Goal: Information Seeking & Learning: Learn about a topic

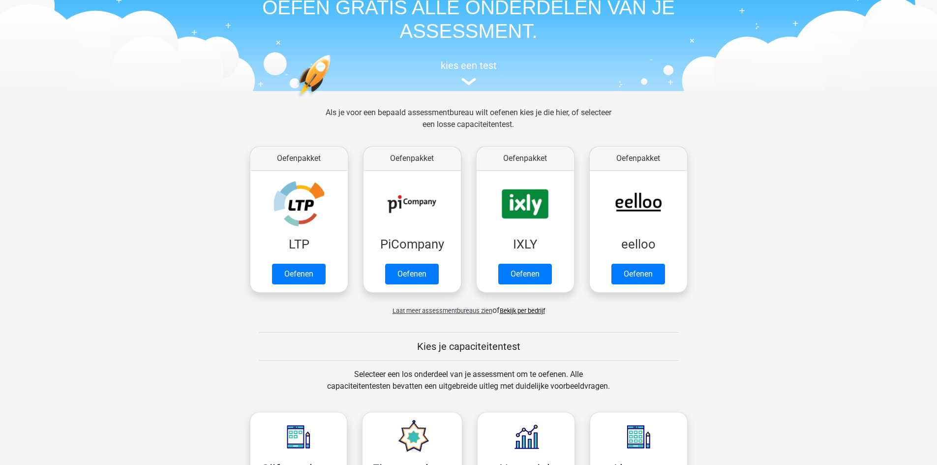
scroll to position [49, 0]
drag, startPoint x: 305, startPoint y: 281, endPoint x: 277, endPoint y: 323, distance: 50.8
click at [305, 281] on link "Oefenen" at bounding box center [299, 274] width 54 height 21
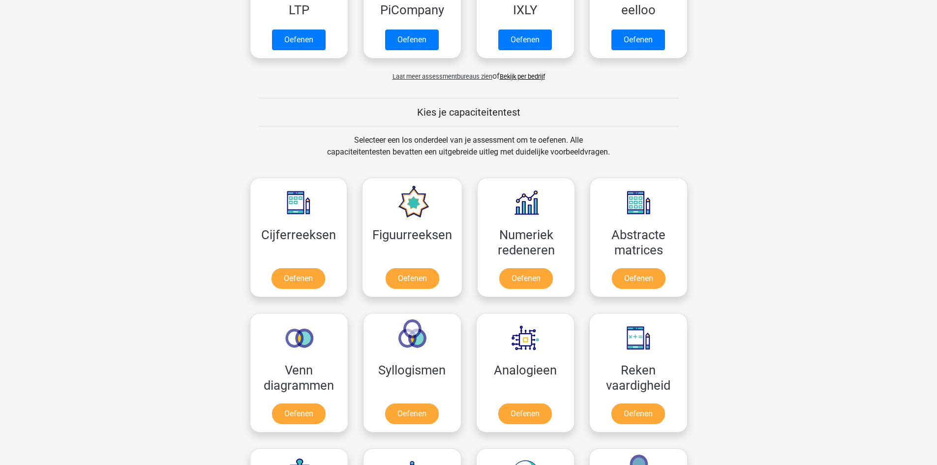
scroll to position [295, 0]
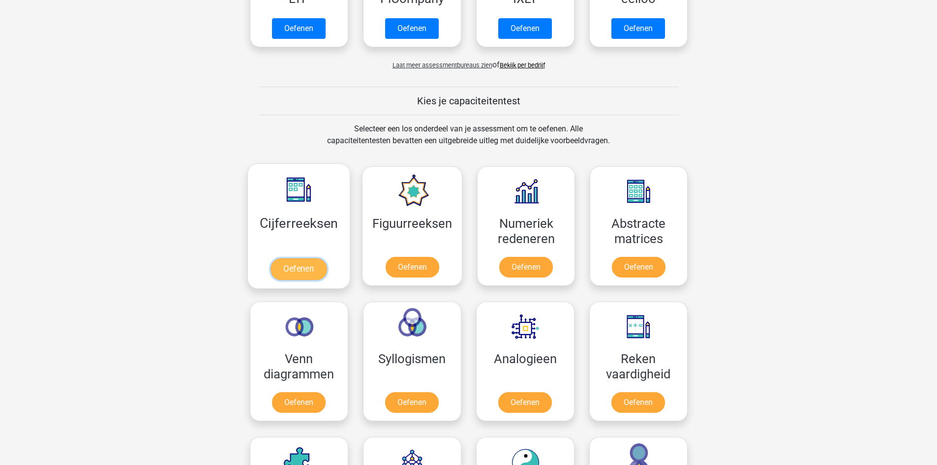
click at [289, 272] on link "Oefenen" at bounding box center [299, 269] width 56 height 22
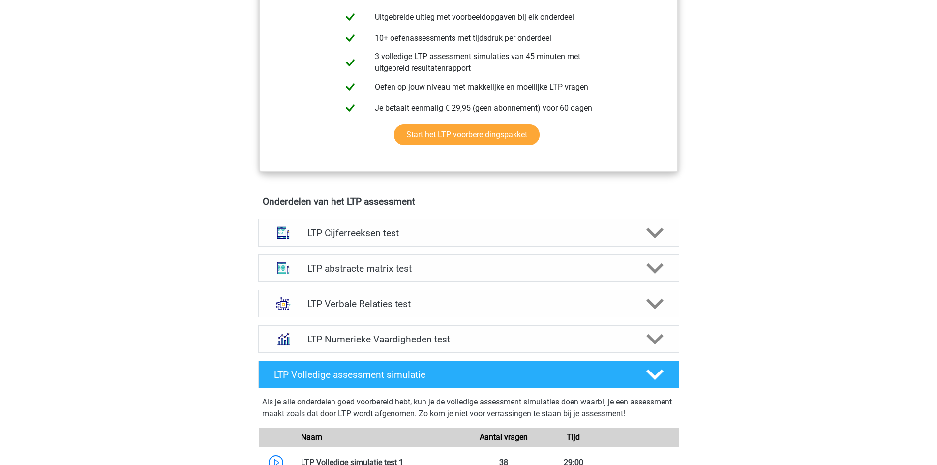
scroll to position [344, 0]
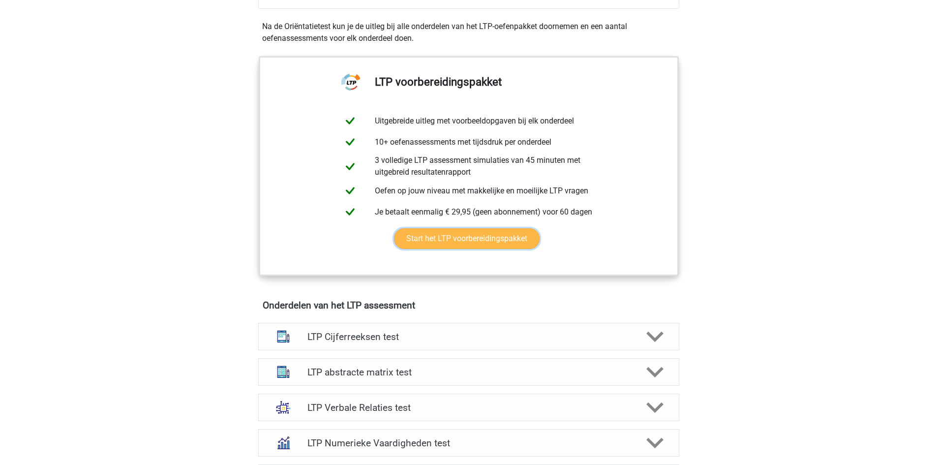
click at [430, 241] on link "Start het LTP voorbereidingspakket" at bounding box center [467, 238] width 146 height 21
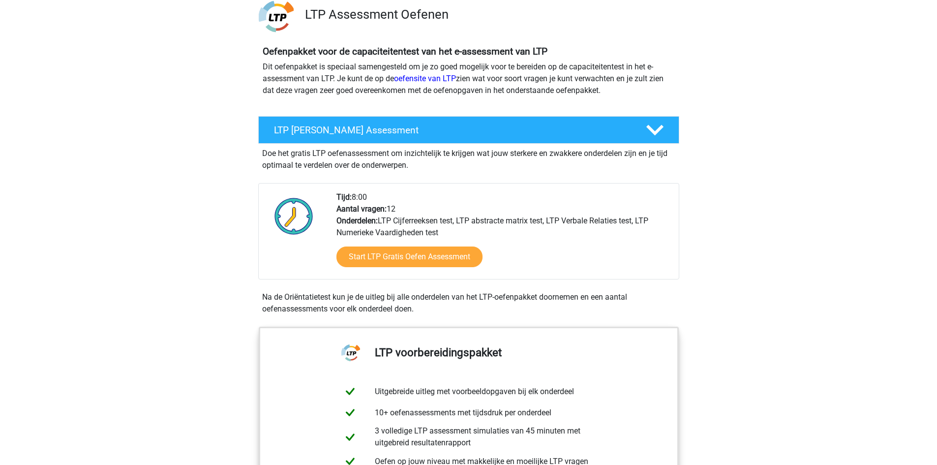
scroll to position [49, 0]
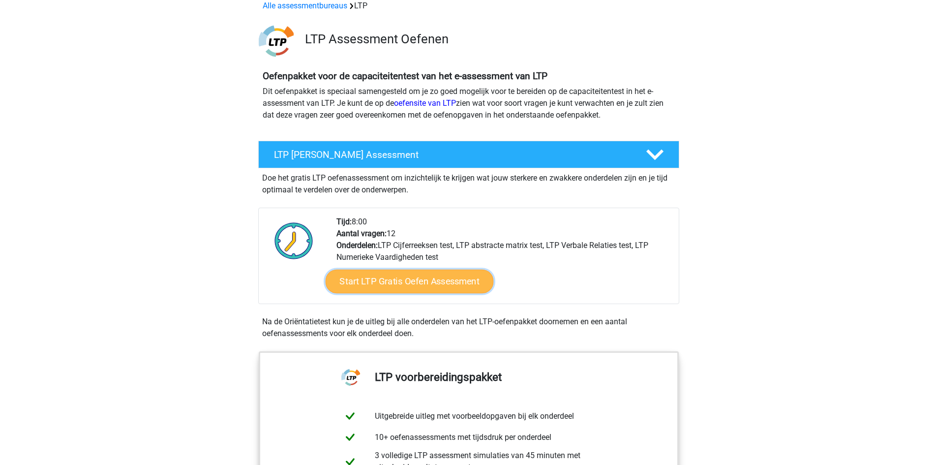
click at [410, 279] on link "Start LTP Gratis Oefen Assessment" at bounding box center [409, 282] width 168 height 24
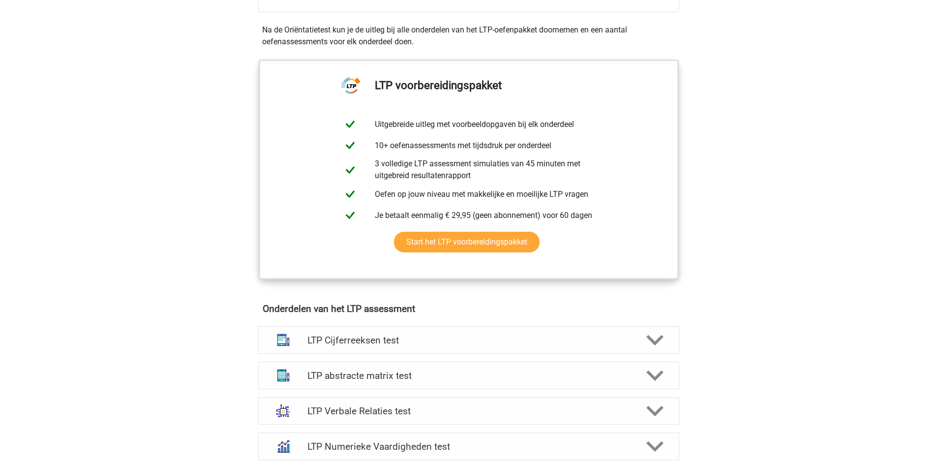
scroll to position [443, 0]
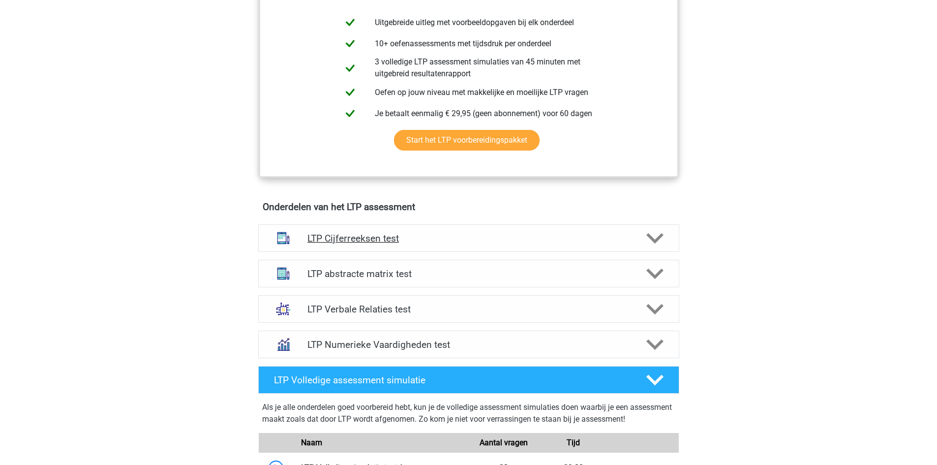
click at [655, 243] on polygon at bounding box center [654, 238] width 17 height 11
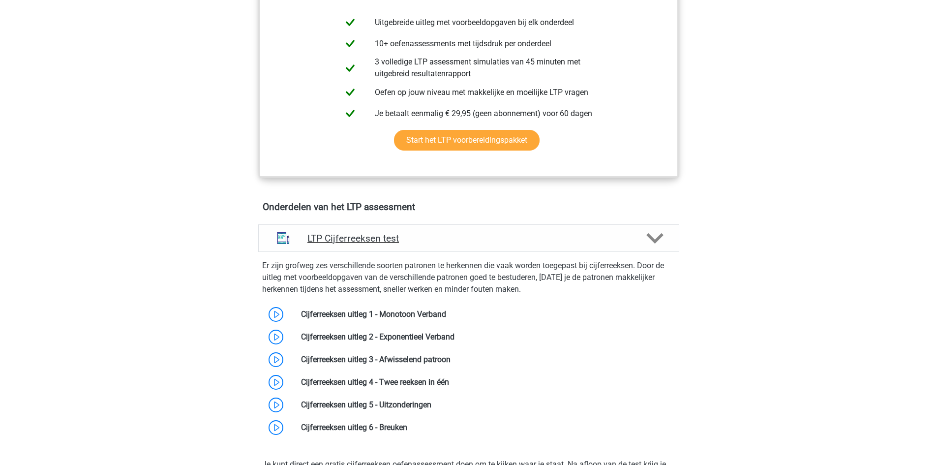
click at [655, 242] on polygon at bounding box center [654, 238] width 17 height 11
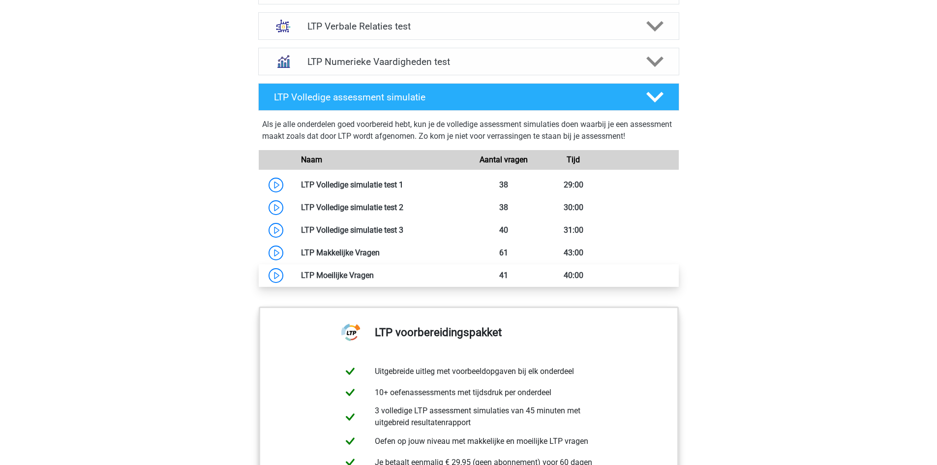
scroll to position [984, 0]
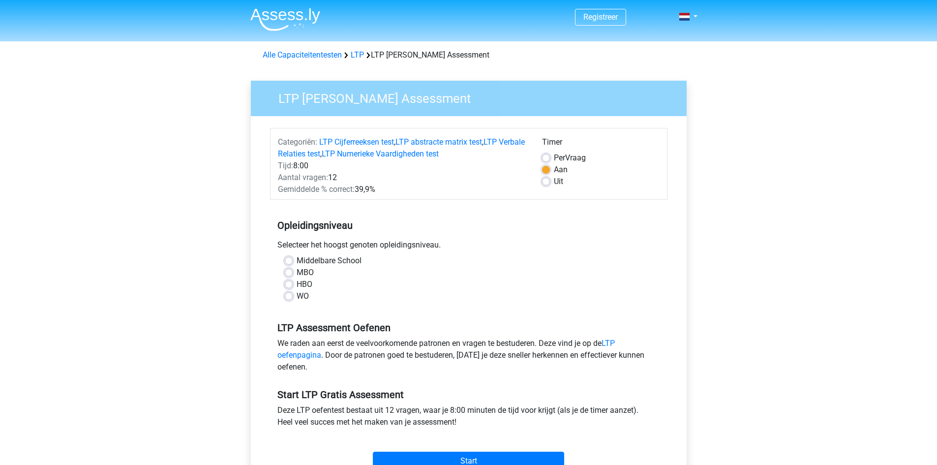
click at [297, 261] on label "Middelbare School" at bounding box center [329, 261] width 65 height 12
click at [290, 261] on input "Middelbare School" at bounding box center [289, 260] width 8 height 10
radio input "true"
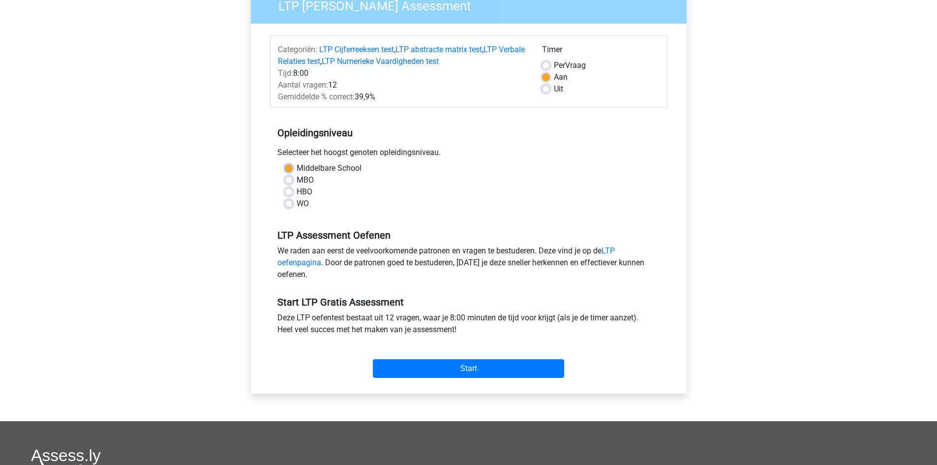
scroll to position [98, 0]
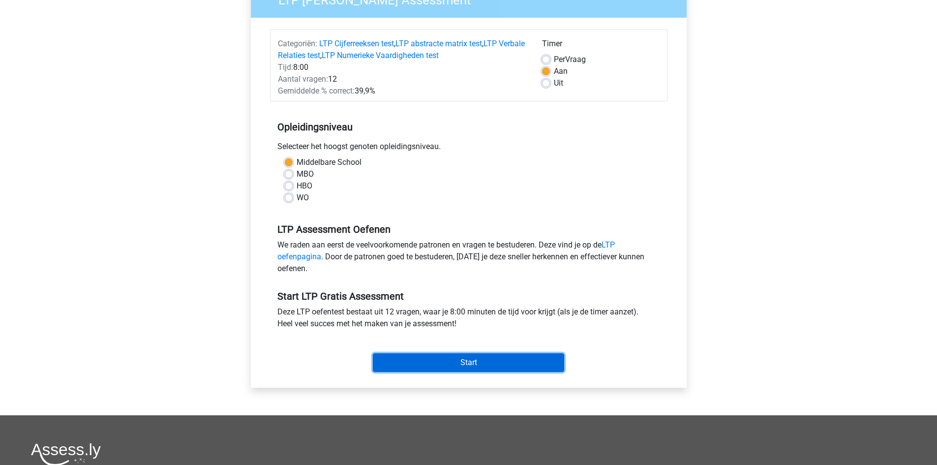
click at [456, 359] on input "Start" at bounding box center [468, 362] width 191 height 19
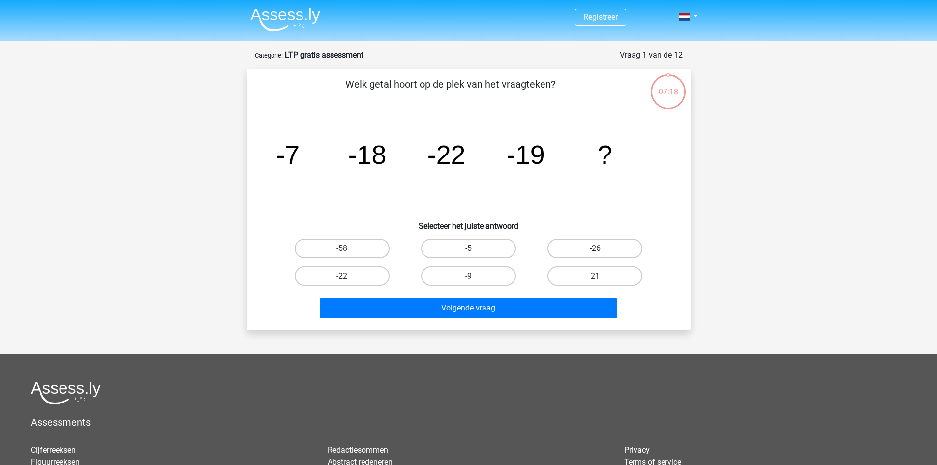
click at [586, 248] on label "-26" at bounding box center [594, 249] width 95 height 20
click at [595, 248] on input "-26" at bounding box center [598, 251] width 6 height 6
radio input "true"
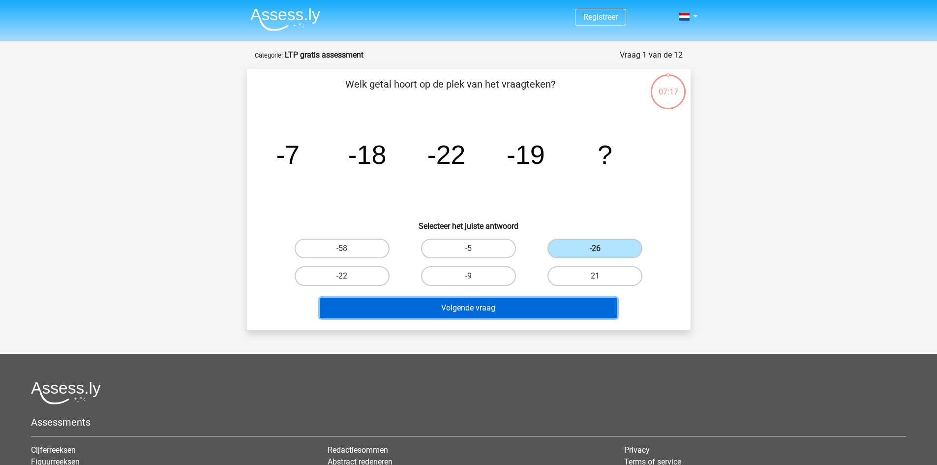
click at [470, 305] on button "Volgende vraag" at bounding box center [469, 308] width 298 height 21
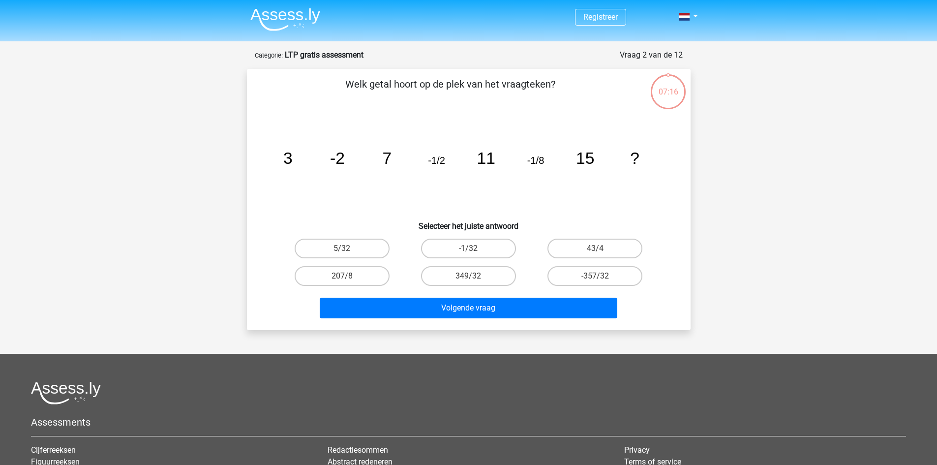
scroll to position [49, 0]
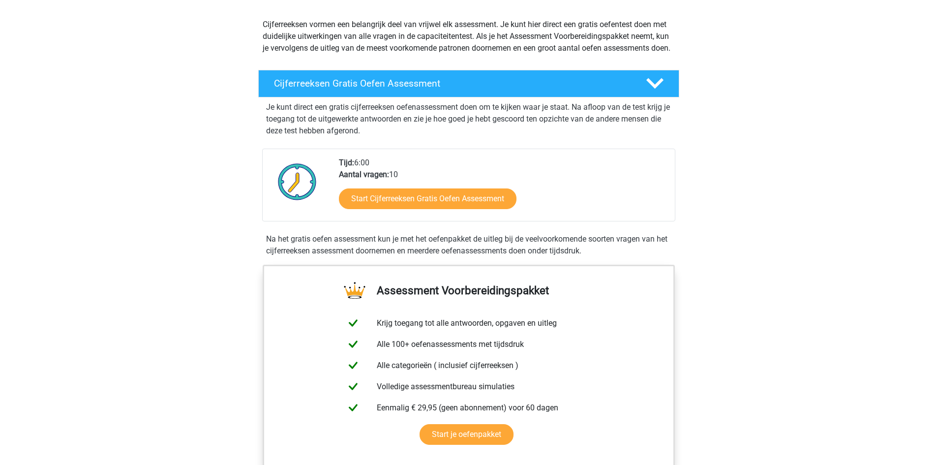
scroll to position [148, 0]
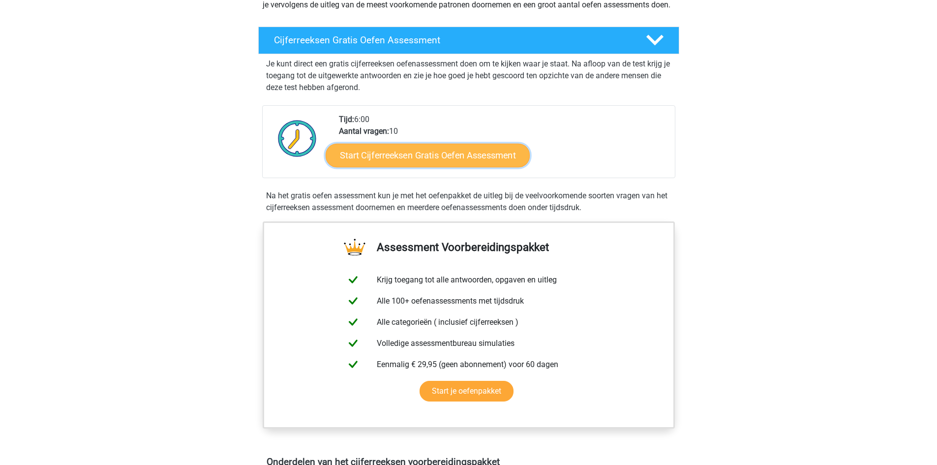
click at [362, 167] on link "Start Cijferreeksen Gratis Oefen Assessment" at bounding box center [428, 155] width 204 height 24
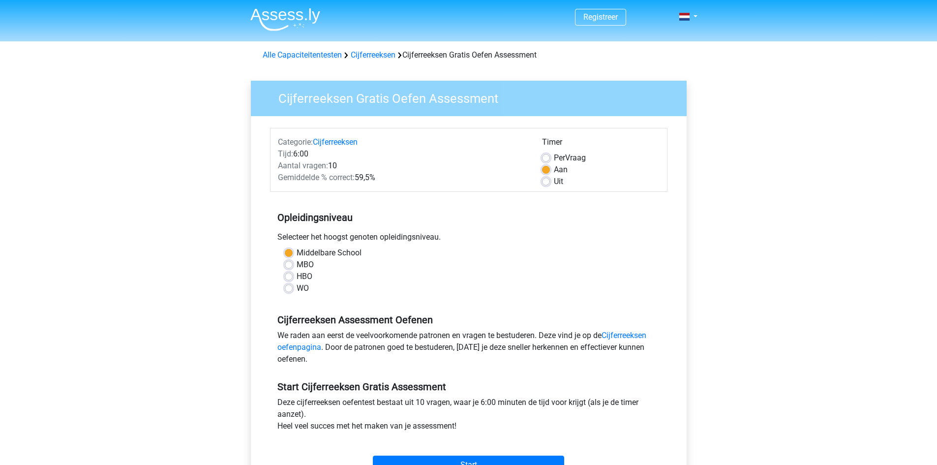
click at [554, 181] on label "Uit" at bounding box center [558, 182] width 9 height 12
click at [547, 181] on input "Uit" at bounding box center [546, 181] width 8 height 10
radio input "true"
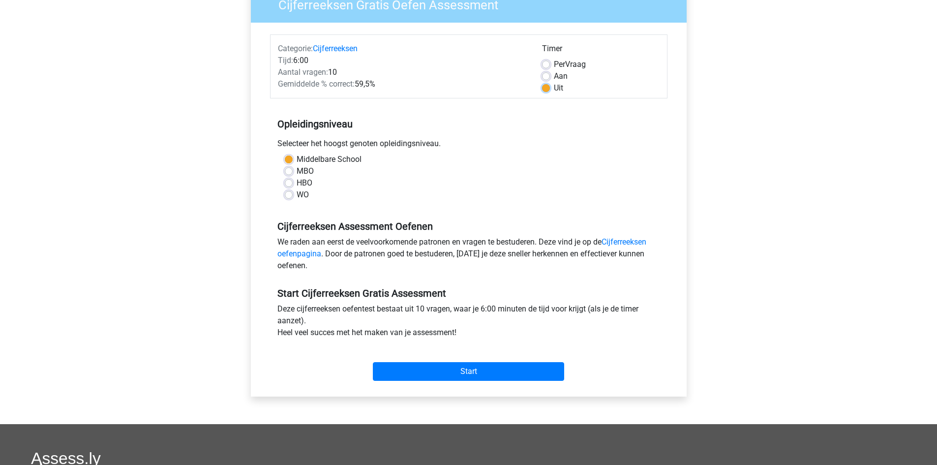
scroll to position [98, 0]
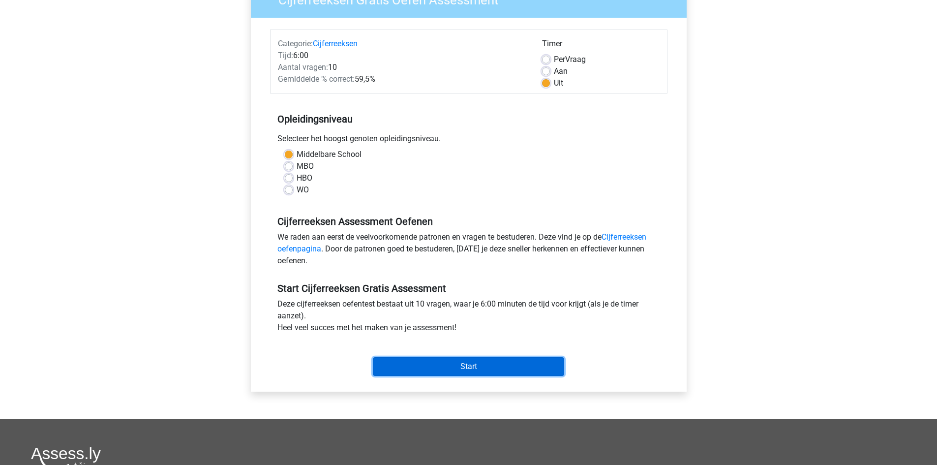
click at [472, 369] on input "Start" at bounding box center [468, 366] width 191 height 19
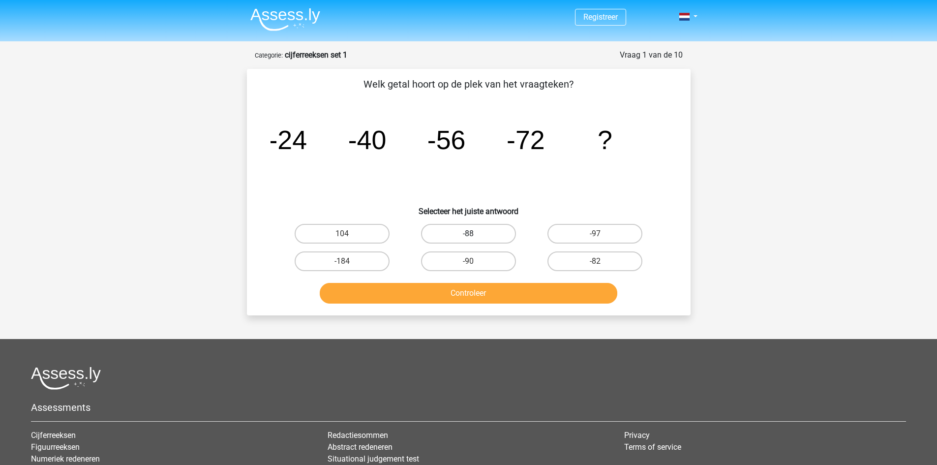
drag, startPoint x: 466, startPoint y: 230, endPoint x: 454, endPoint y: 223, distance: 14.1
click at [467, 230] on label "-88" at bounding box center [468, 234] width 95 height 20
click at [468, 234] on input "-88" at bounding box center [471, 237] width 6 height 6
radio input "true"
click at [411, 291] on button "Controleer" at bounding box center [469, 293] width 298 height 21
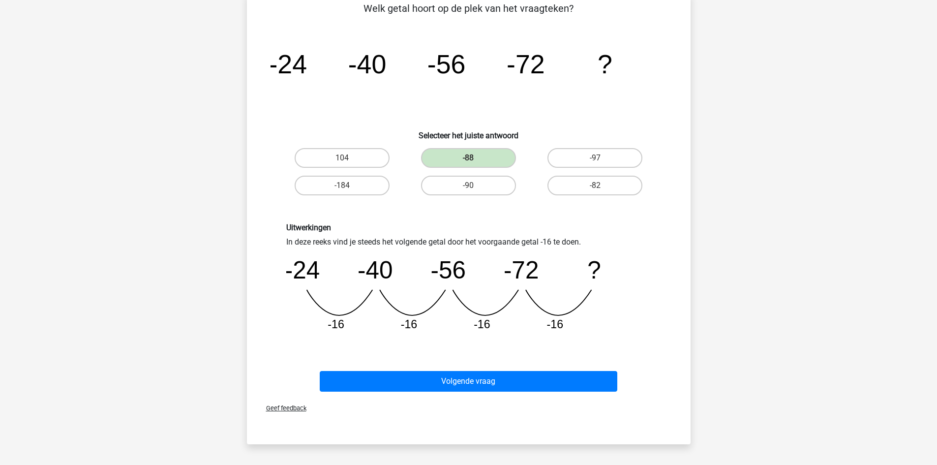
scroll to position [148, 0]
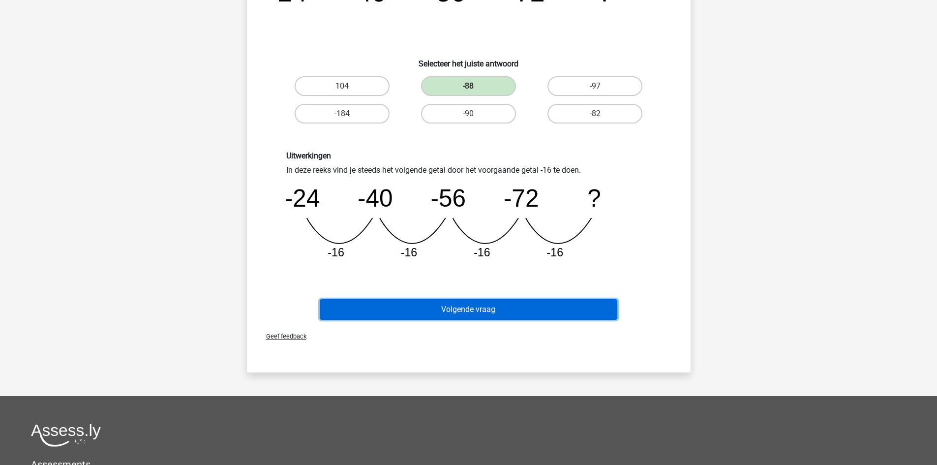
click at [450, 307] on button "Volgende vraag" at bounding box center [469, 309] width 298 height 21
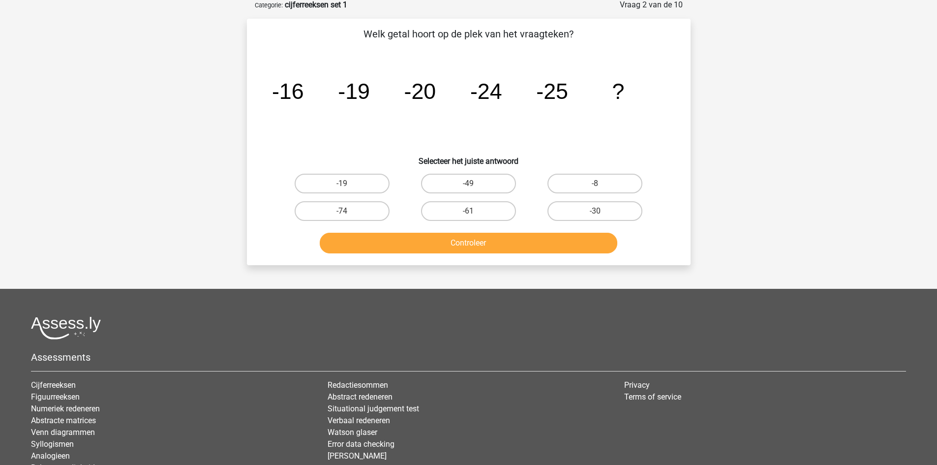
scroll to position [49, 0]
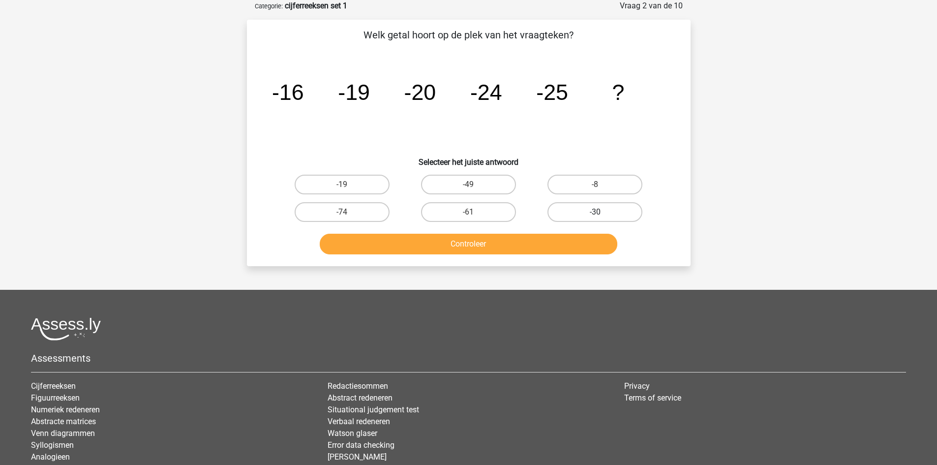
click at [592, 212] on label "-30" at bounding box center [594, 212] width 95 height 20
click at [595, 212] on input "-30" at bounding box center [598, 215] width 6 height 6
radio input "true"
click at [437, 244] on button "Controleer" at bounding box center [469, 244] width 298 height 21
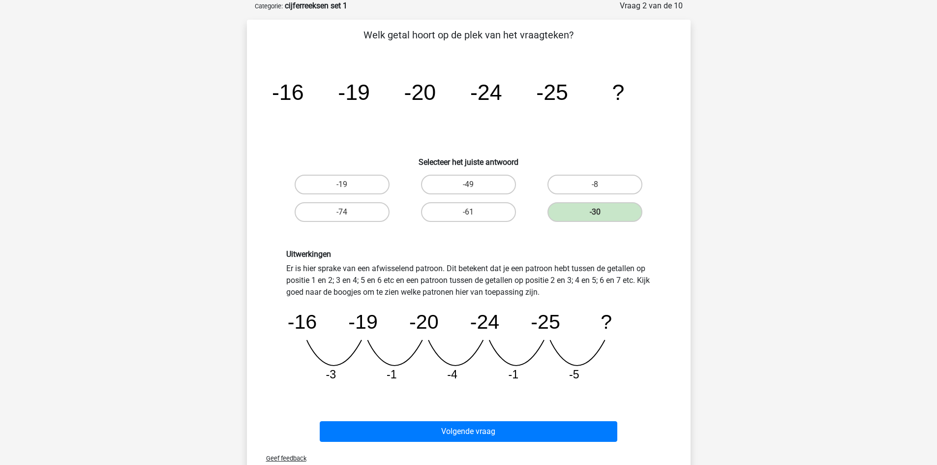
scroll to position [98, 0]
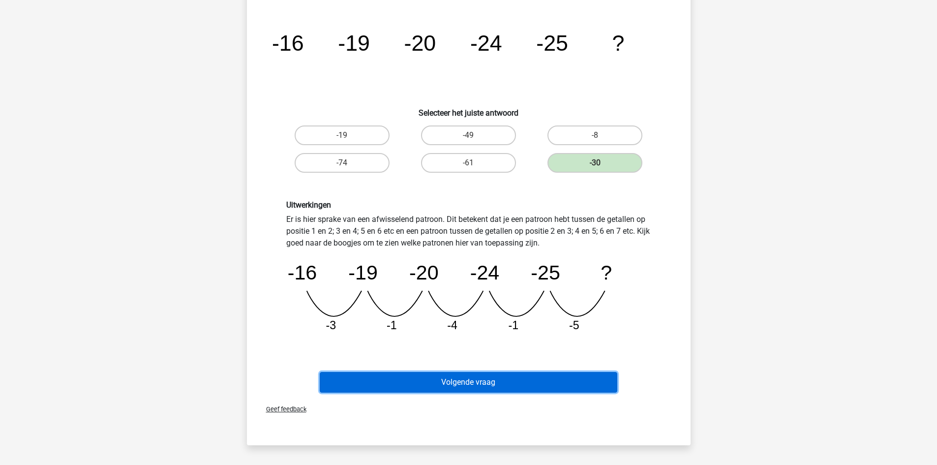
click at [443, 379] on button "Volgende vraag" at bounding box center [469, 382] width 298 height 21
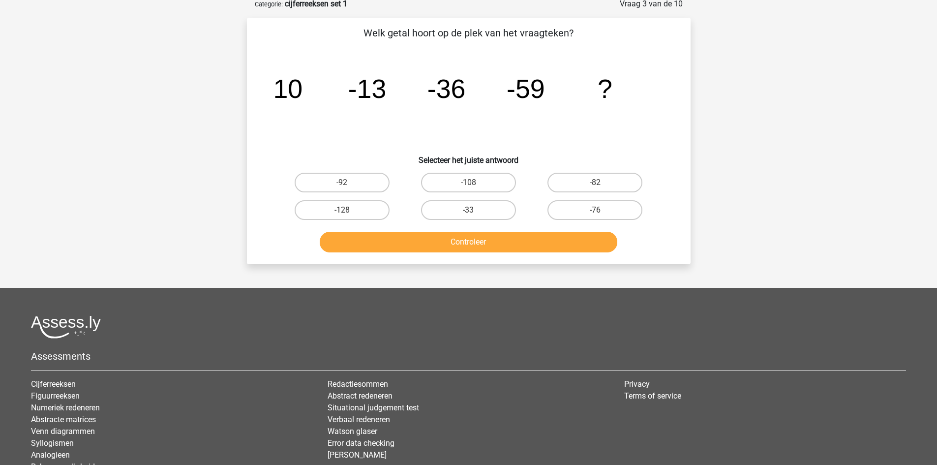
scroll to position [49, 0]
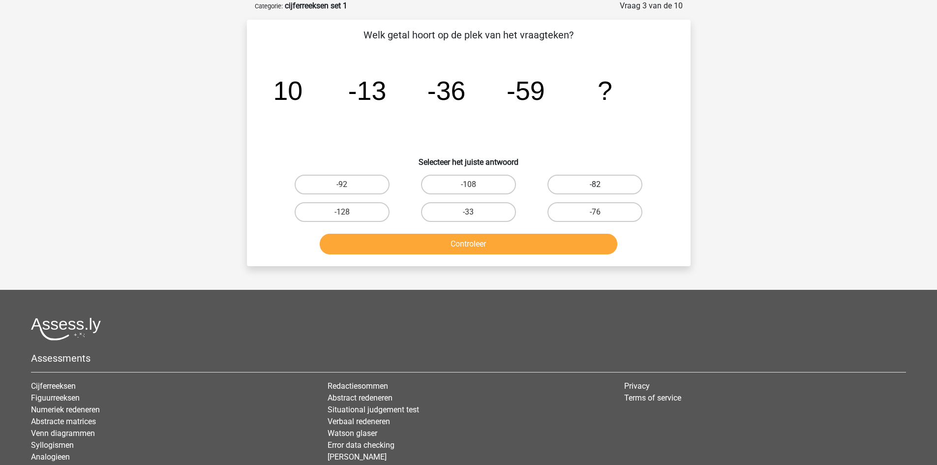
click at [610, 178] on label "-82" at bounding box center [594, 185] width 95 height 20
click at [602, 184] on input "-82" at bounding box center [598, 187] width 6 height 6
radio input "true"
click at [520, 247] on button "Controleer" at bounding box center [469, 244] width 298 height 21
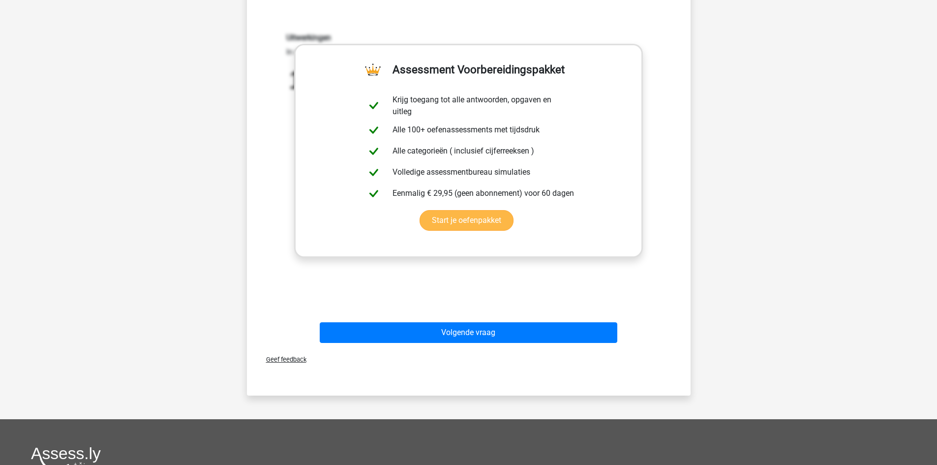
scroll to position [246, 0]
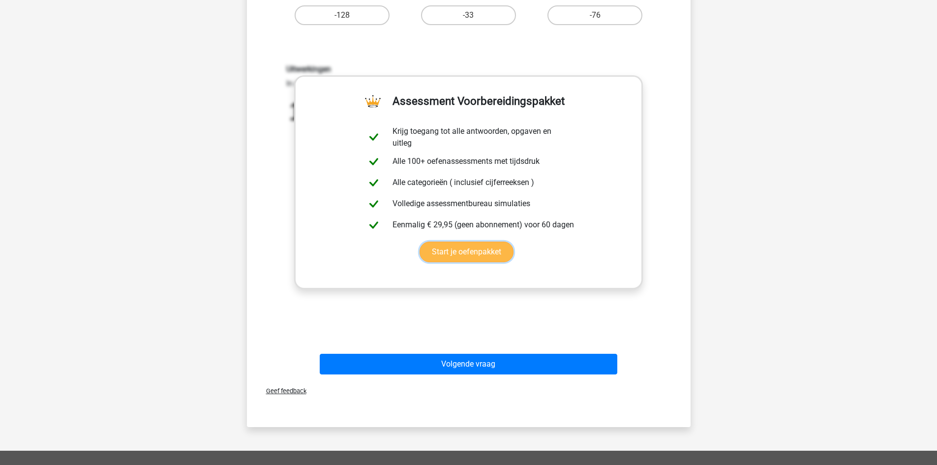
click at [514, 242] on link "Start je oefenpakket" at bounding box center [467, 252] width 94 height 21
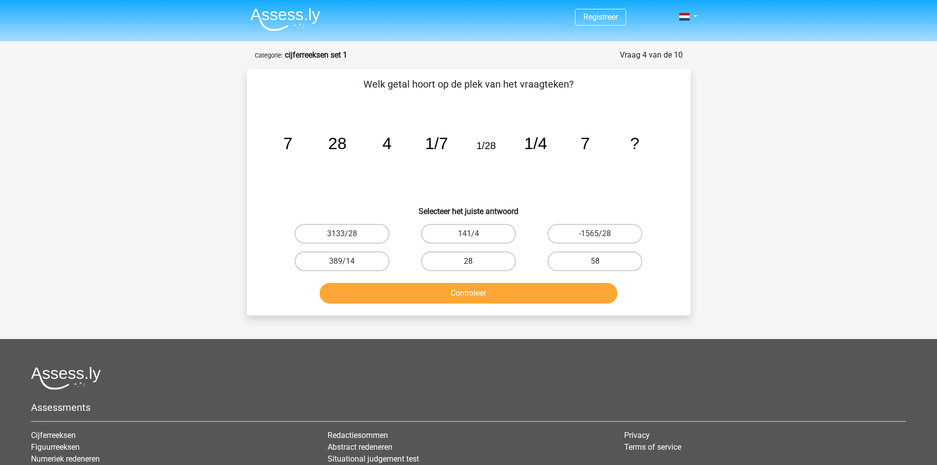
click at [479, 259] on label "28" at bounding box center [468, 261] width 95 height 20
click at [475, 261] on input "28" at bounding box center [471, 264] width 6 height 6
radio input "true"
click at [423, 286] on button "Controleer" at bounding box center [469, 293] width 298 height 21
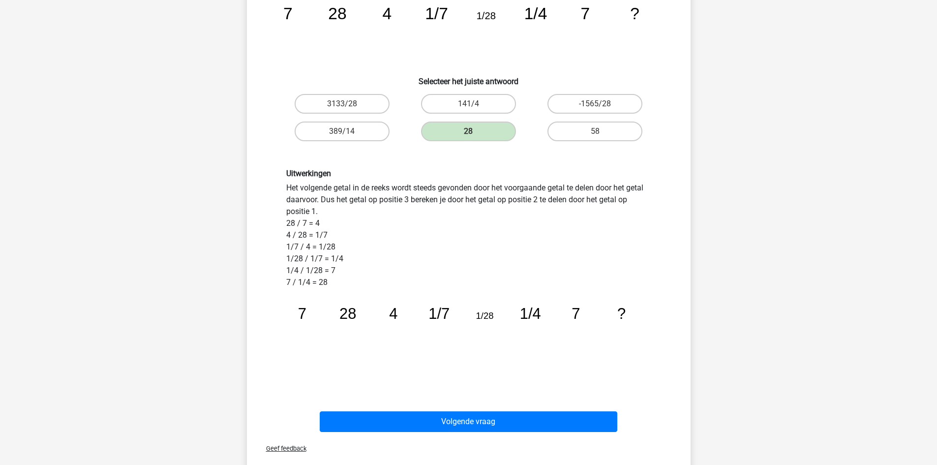
scroll to position [148, 0]
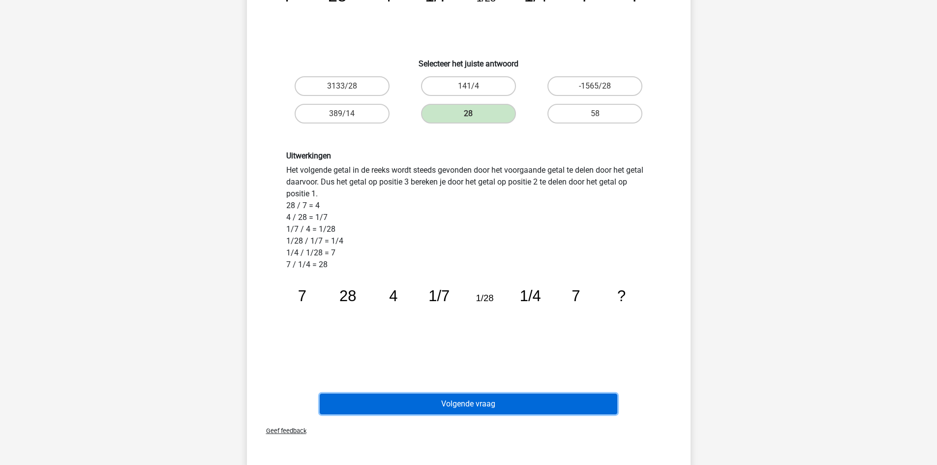
click at [454, 406] on button "Volgende vraag" at bounding box center [469, 404] width 298 height 21
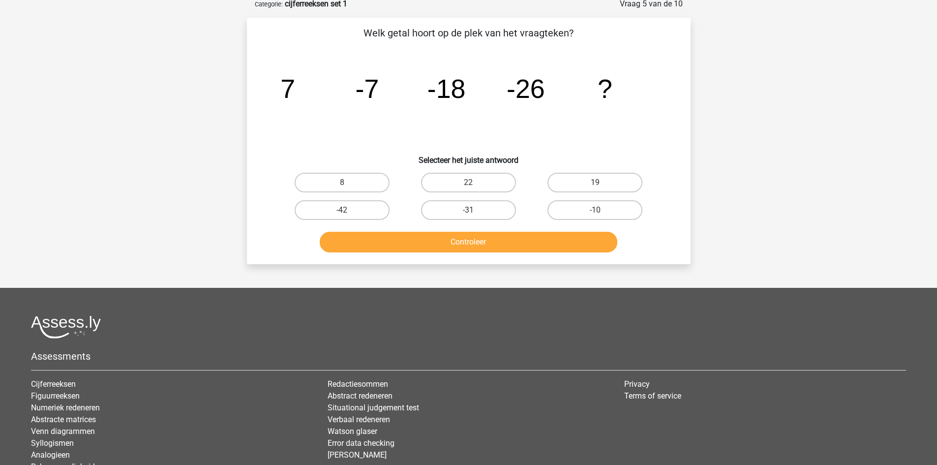
scroll to position [49, 0]
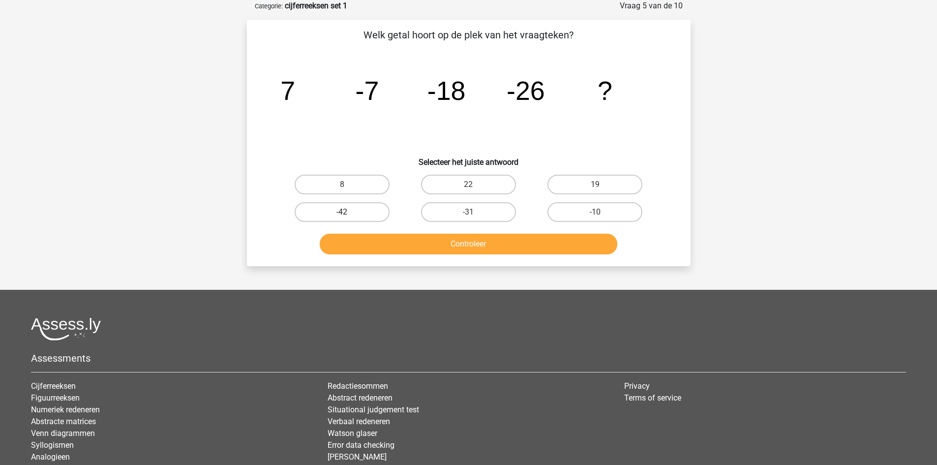
click at [372, 214] on label "-42" at bounding box center [342, 212] width 95 height 20
click at [348, 214] on input "-42" at bounding box center [345, 215] width 6 height 6
radio input "true"
click at [409, 244] on button "Controleer" at bounding box center [469, 244] width 298 height 21
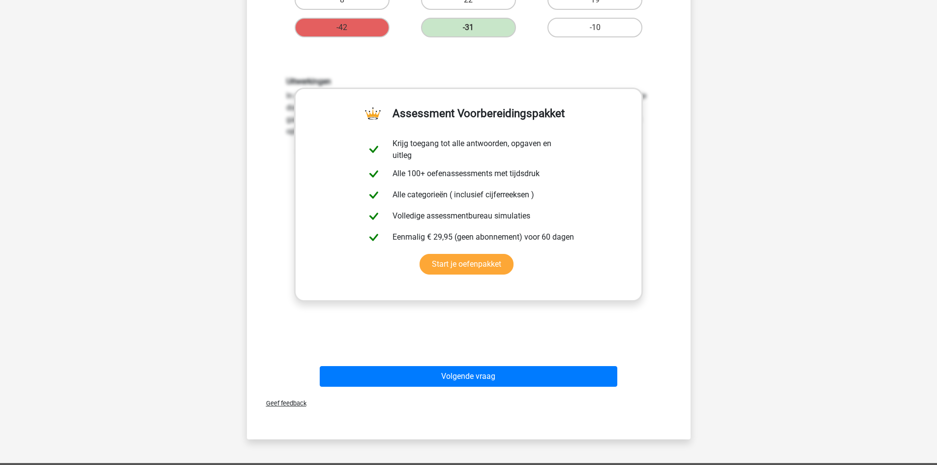
scroll to position [295, 0]
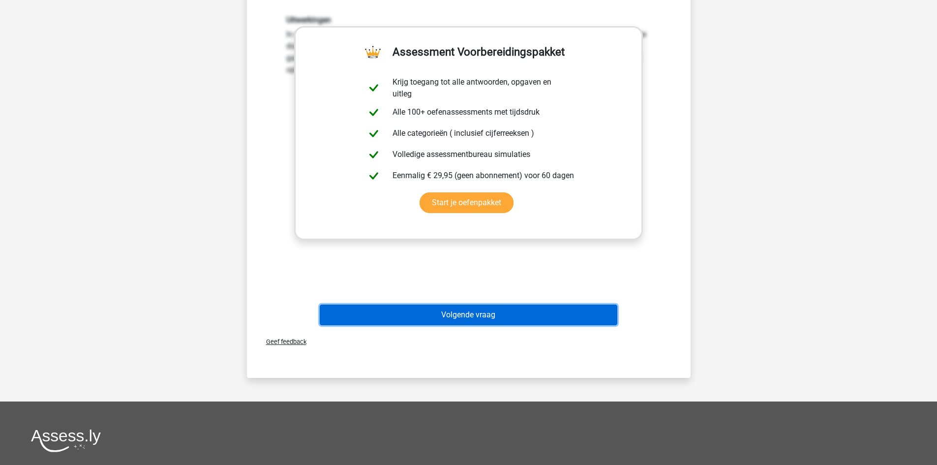
click at [446, 312] on button "Volgende vraag" at bounding box center [469, 314] width 298 height 21
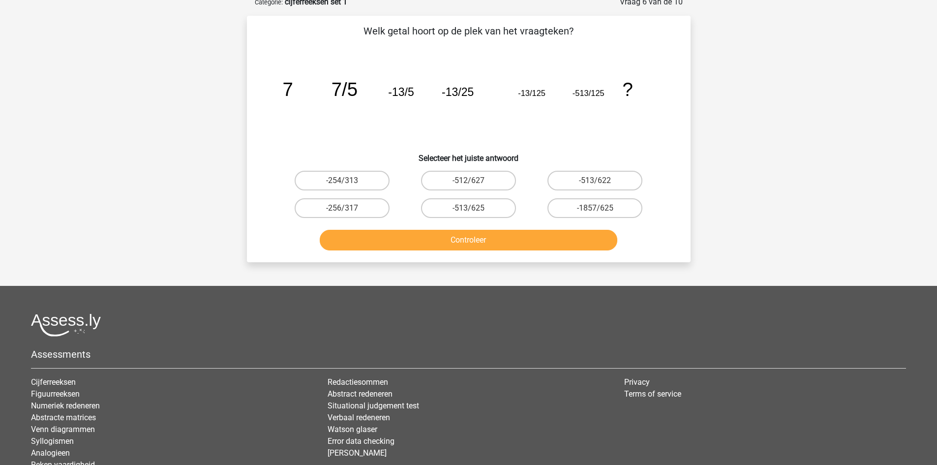
scroll to position [49, 0]
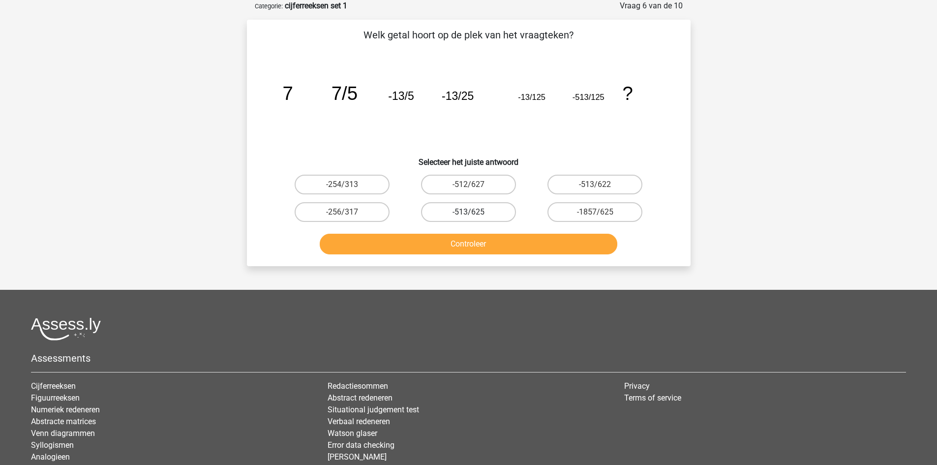
click at [479, 210] on label "-513/625" at bounding box center [468, 212] width 95 height 20
click at [475, 212] on input "-513/625" at bounding box center [471, 215] width 6 height 6
radio input "true"
click at [481, 241] on button "Controleer" at bounding box center [469, 244] width 298 height 21
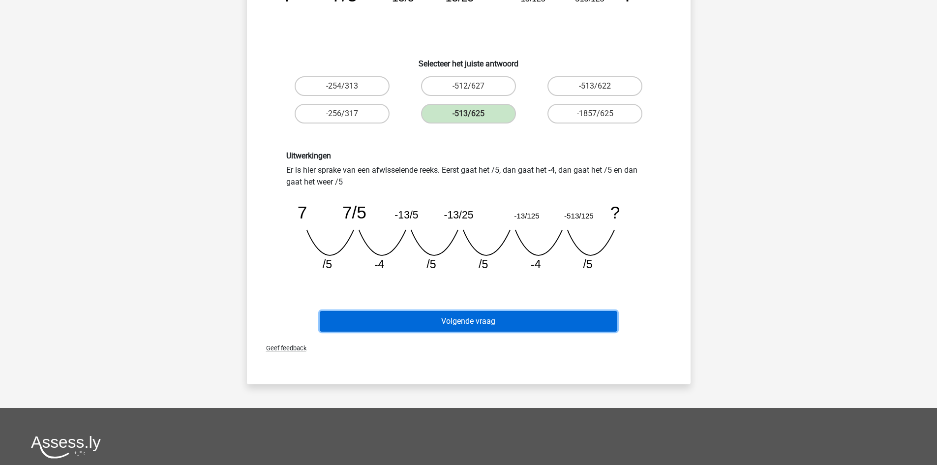
click at [480, 327] on button "Volgende vraag" at bounding box center [469, 321] width 298 height 21
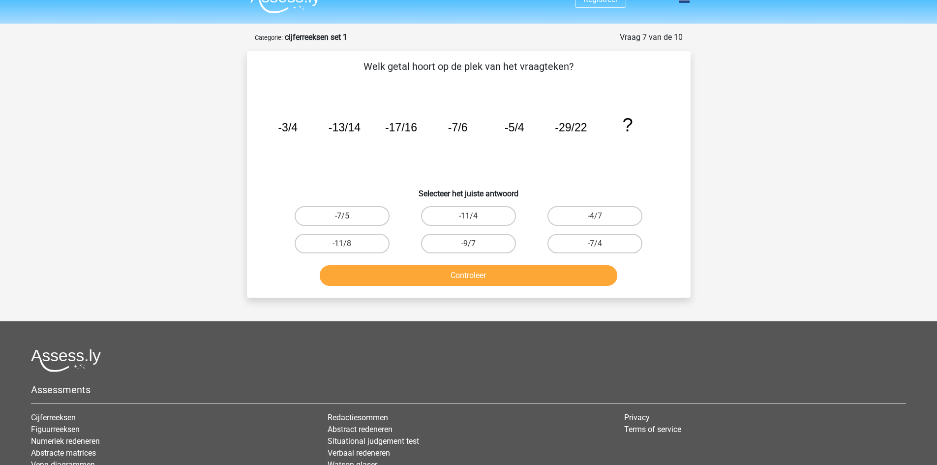
scroll to position [0, 0]
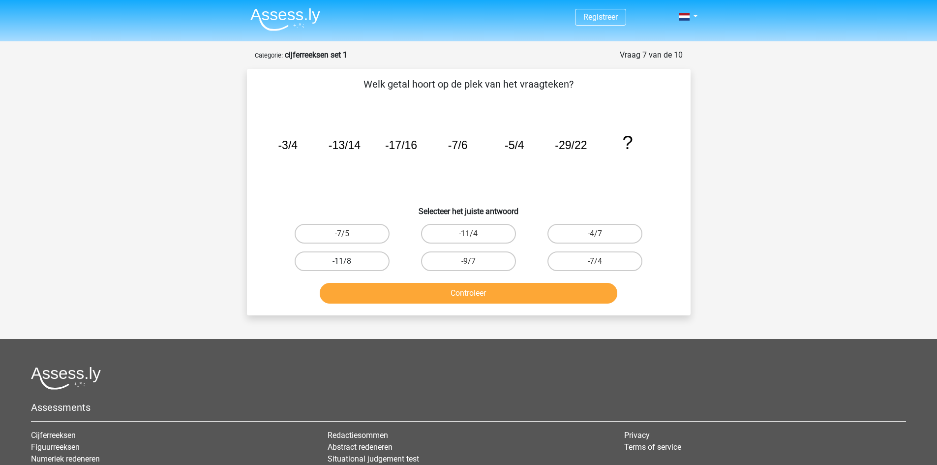
click at [369, 261] on label "-11/8" at bounding box center [342, 261] width 95 height 20
click at [348, 261] on input "-11/8" at bounding box center [345, 264] width 6 height 6
radio input "true"
click at [421, 295] on button "Controleer" at bounding box center [469, 293] width 298 height 21
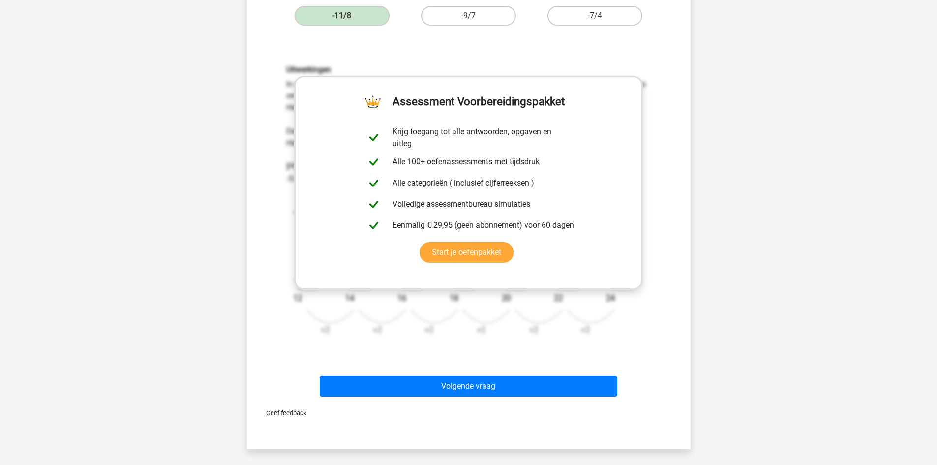
scroll to position [246, 0]
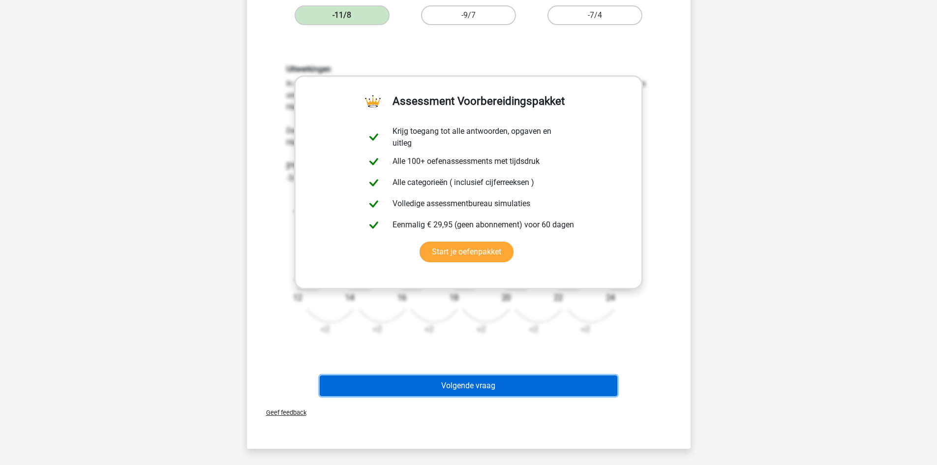
click at [458, 383] on button "Volgende vraag" at bounding box center [469, 385] width 298 height 21
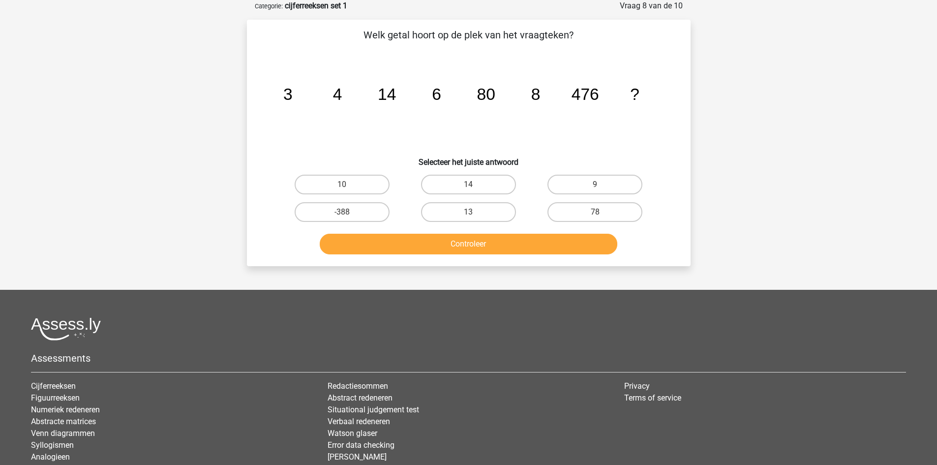
scroll to position [0, 0]
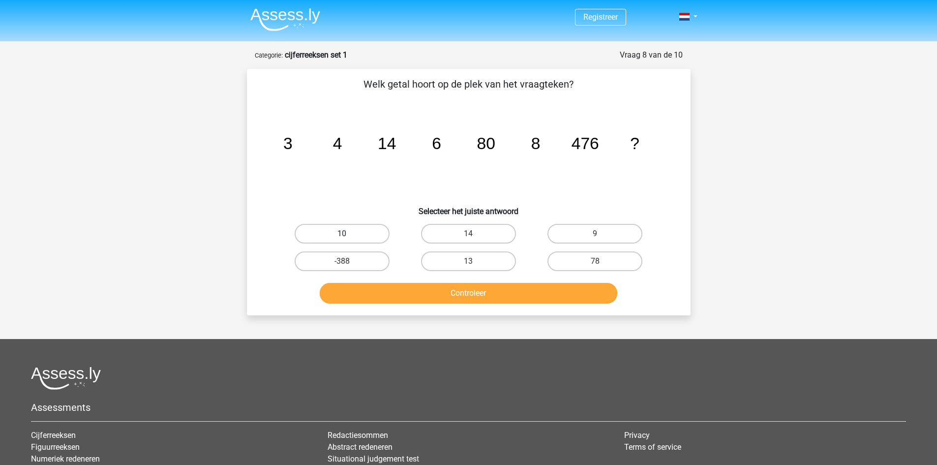
click at [349, 235] on label "10" at bounding box center [342, 234] width 95 height 20
click at [348, 235] on input "10" at bounding box center [345, 237] width 6 height 6
radio input "true"
click at [425, 297] on button "Controleer" at bounding box center [469, 293] width 298 height 21
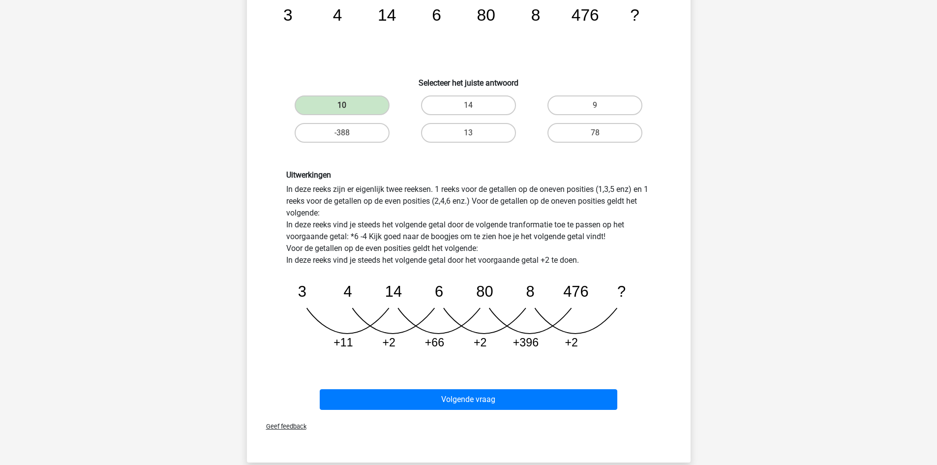
scroll to position [148, 0]
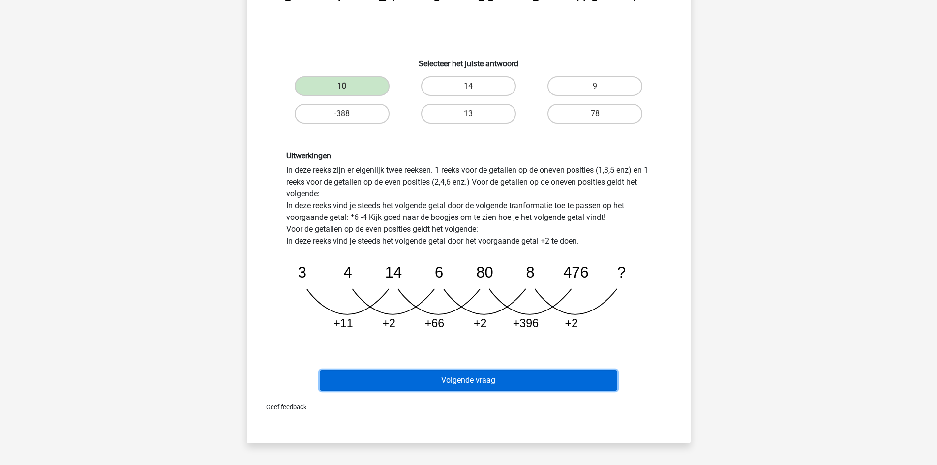
click at [481, 375] on button "Volgende vraag" at bounding box center [469, 380] width 298 height 21
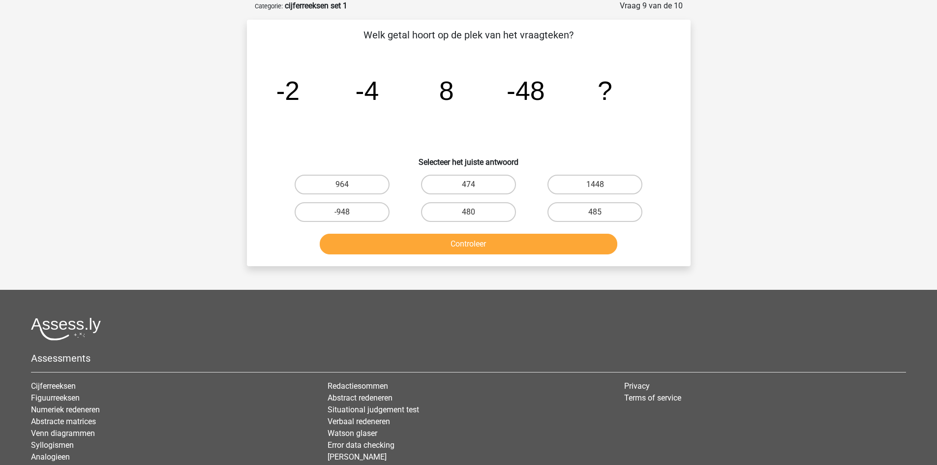
scroll to position [0, 0]
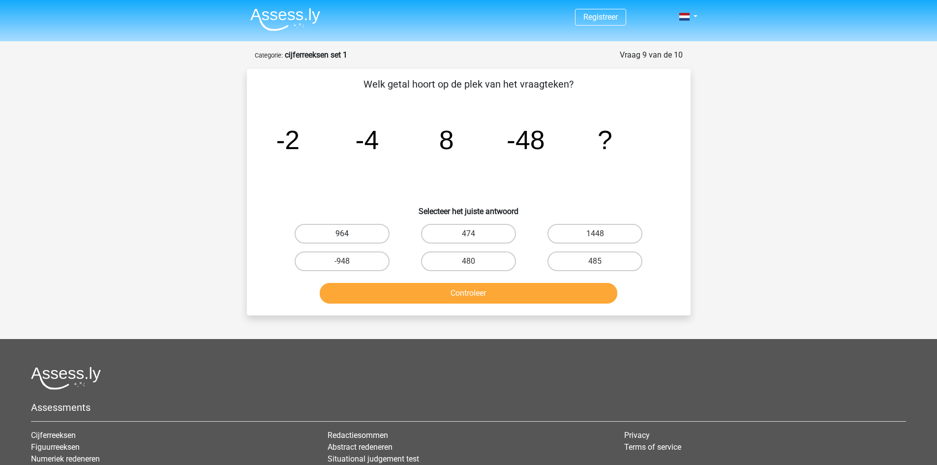
click at [355, 235] on label "964" at bounding box center [342, 234] width 95 height 20
click at [348, 235] on input "964" at bounding box center [345, 237] width 6 height 6
radio input "true"
click at [419, 286] on button "Controleer" at bounding box center [469, 293] width 298 height 21
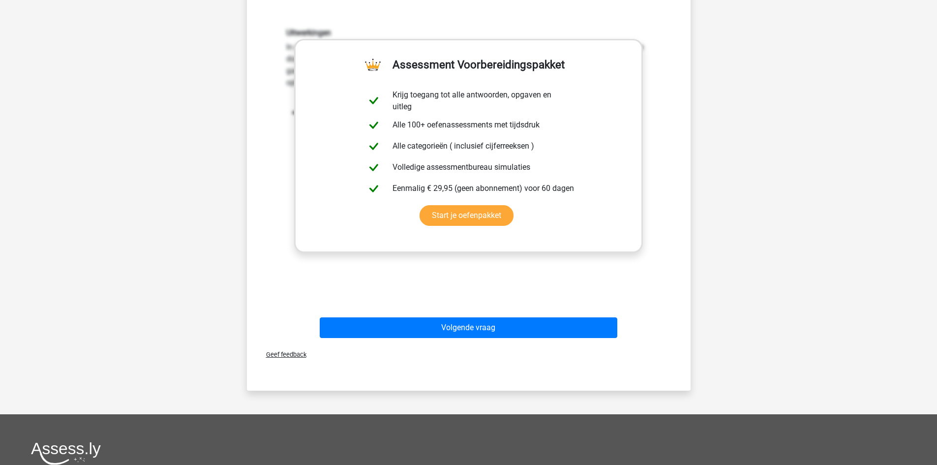
scroll to position [295, 0]
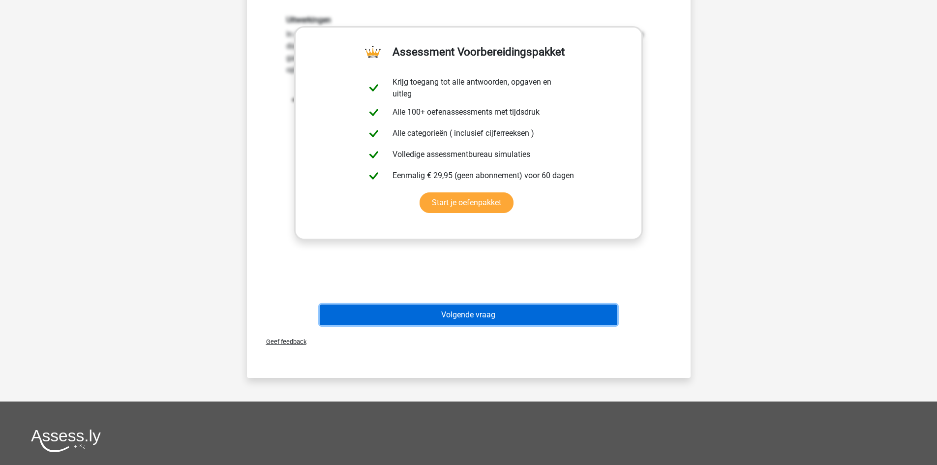
click at [462, 311] on button "Volgende vraag" at bounding box center [469, 314] width 298 height 21
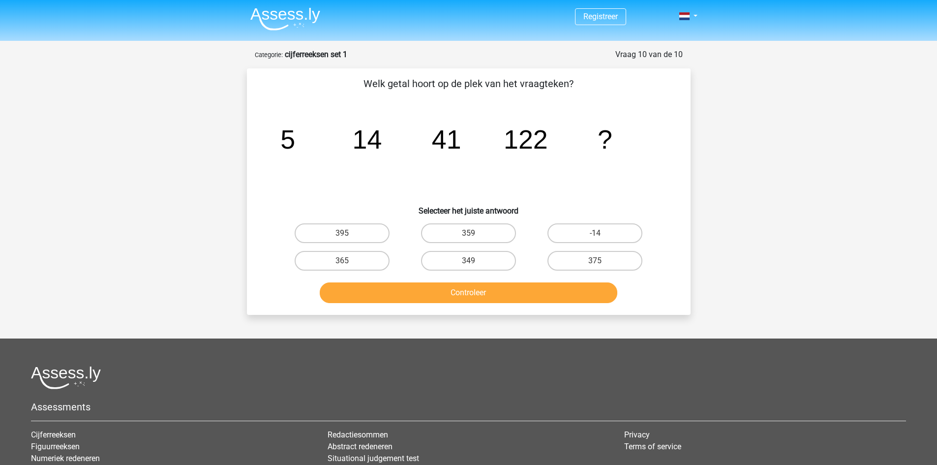
scroll to position [0, 0]
click at [353, 236] on div "395" at bounding box center [342, 234] width 119 height 20
click at [347, 234] on input "395" at bounding box center [345, 237] width 6 height 6
radio input "true"
click at [426, 295] on button "Controleer" at bounding box center [469, 293] width 298 height 21
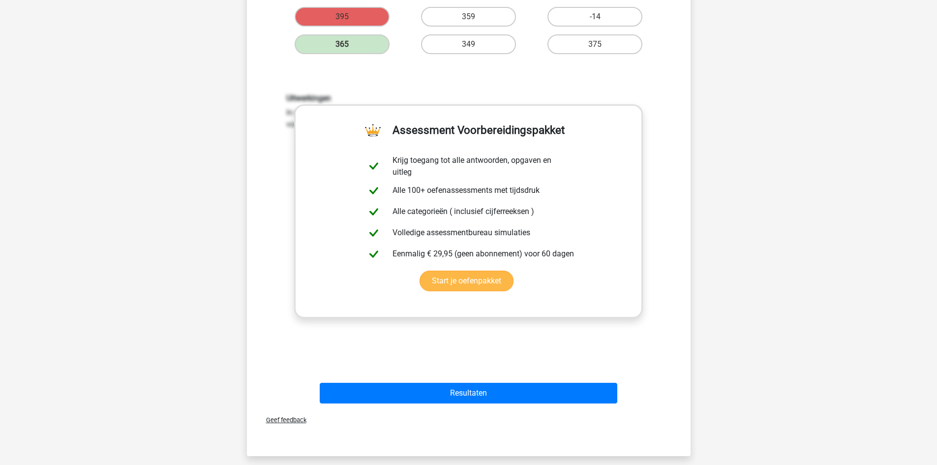
scroll to position [394, 0]
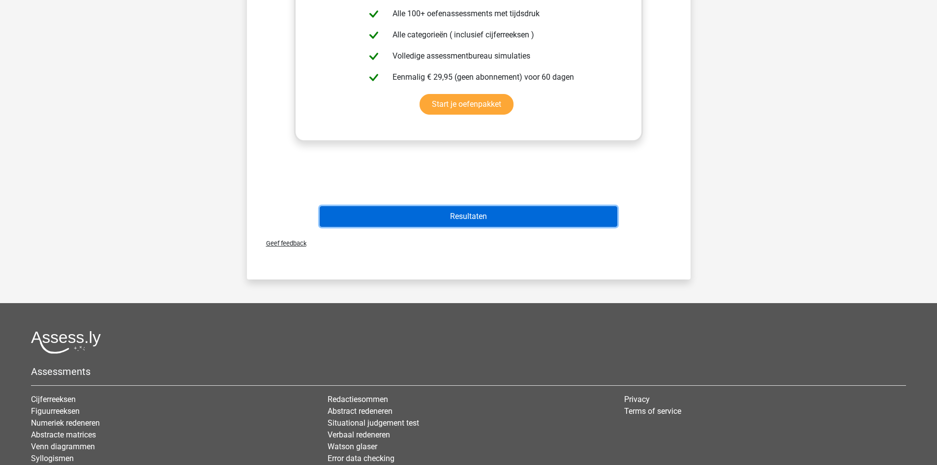
click at [494, 215] on button "Resultaten" at bounding box center [469, 216] width 298 height 21
